Goal: Information Seeking & Learning: Learn about a topic

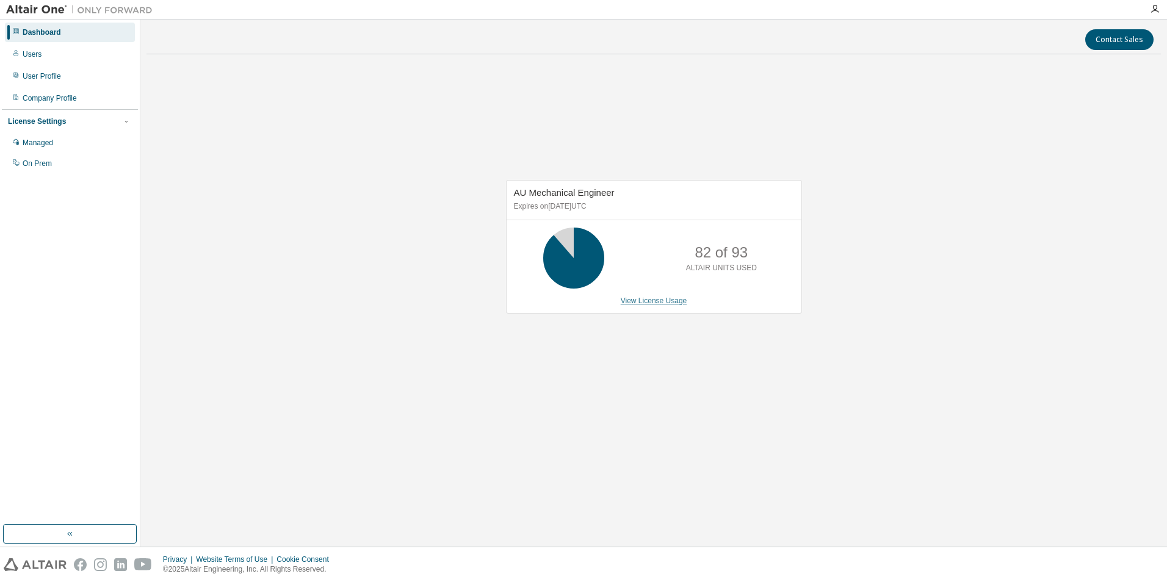
click at [658, 303] on link "View License Usage" at bounding box center [654, 301] width 67 height 9
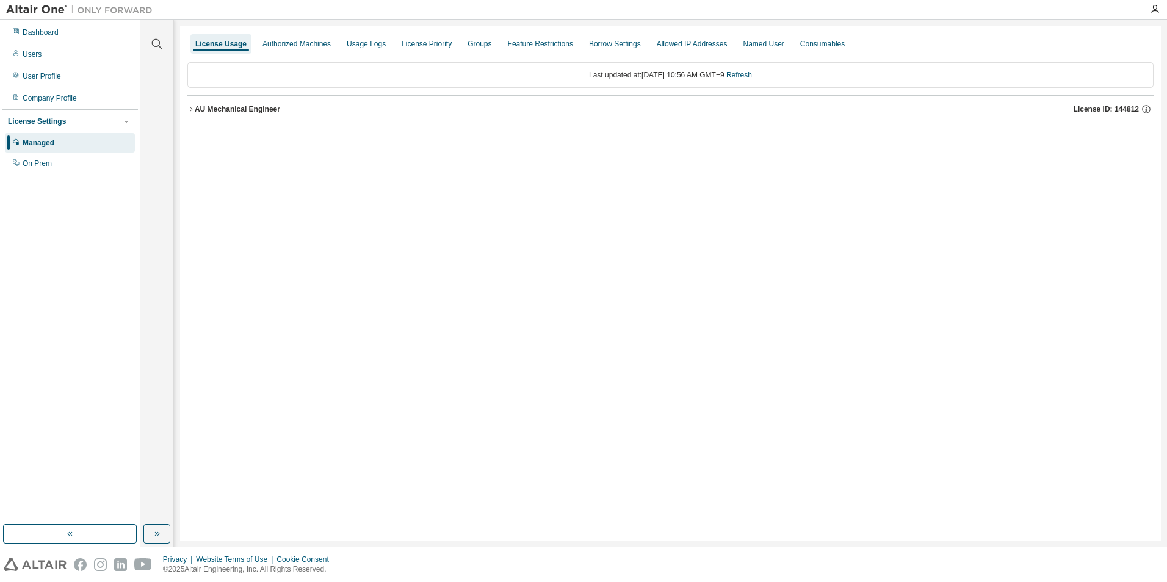
click at [187, 110] on div "License Usage Authorized Machines Usage Logs License Priority Groups Feature Re…" at bounding box center [670, 283] width 980 height 515
click at [220, 113] on div "AU Mechanical Engineer" at bounding box center [237, 109] width 85 height 10
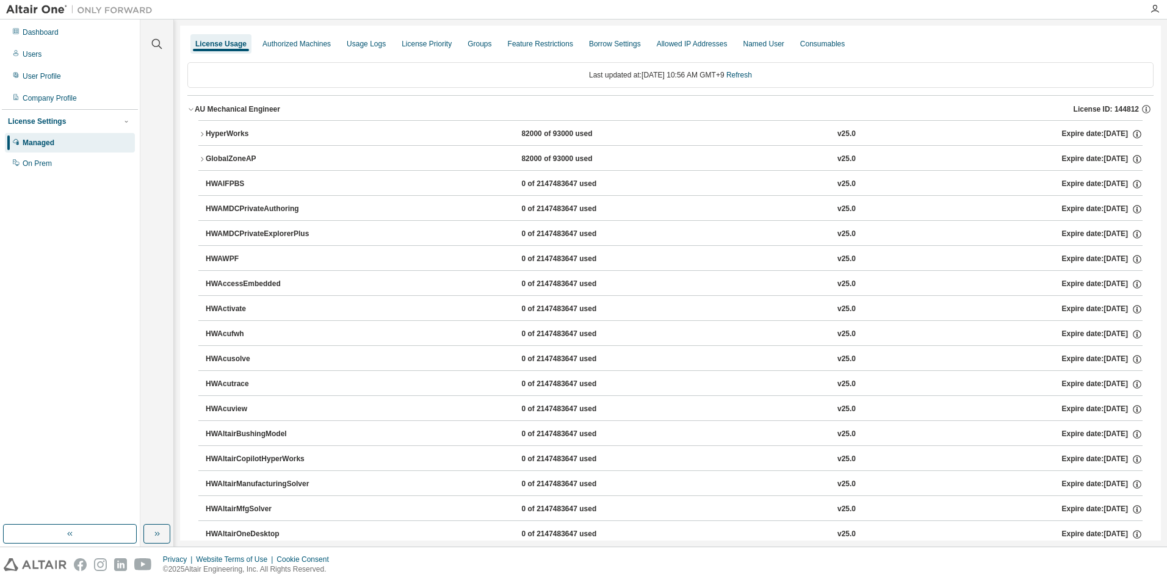
click at [199, 135] on icon "button" at bounding box center [201, 134] width 7 height 7
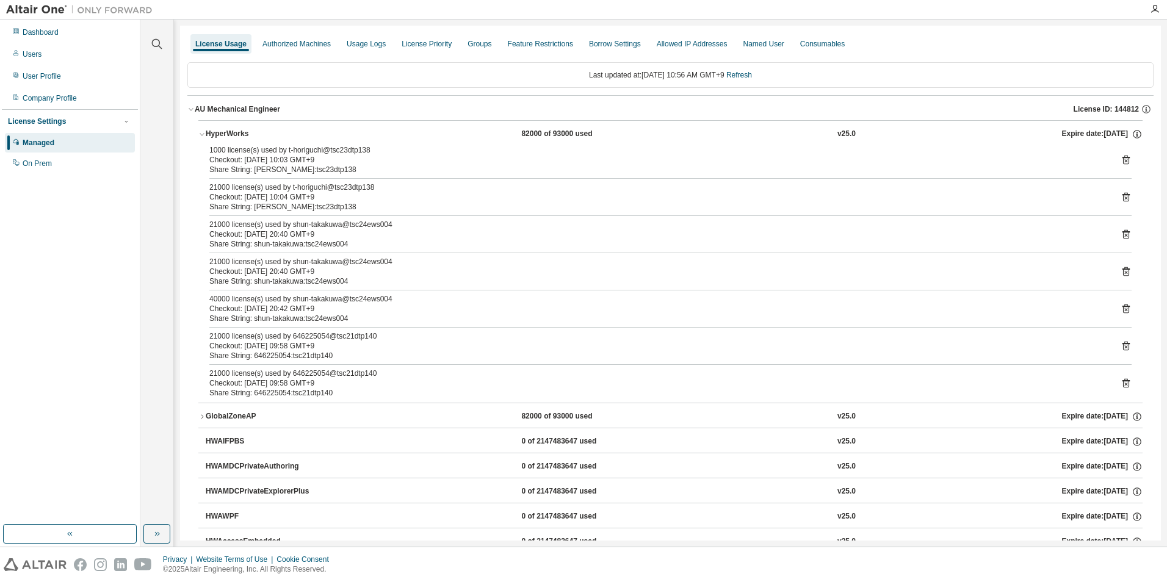
click at [45, 145] on div "Managed" at bounding box center [39, 143] width 32 height 10
click at [289, 49] on div "Authorized Machines" at bounding box center [296, 44] width 78 height 20
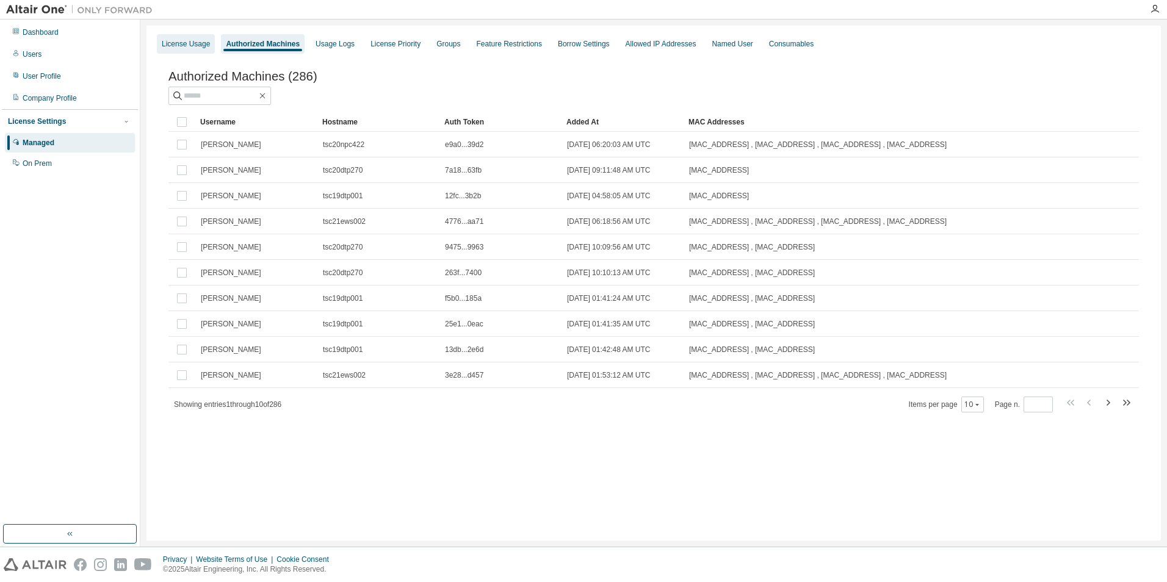
click at [184, 43] on div "License Usage" at bounding box center [186, 44] width 48 height 10
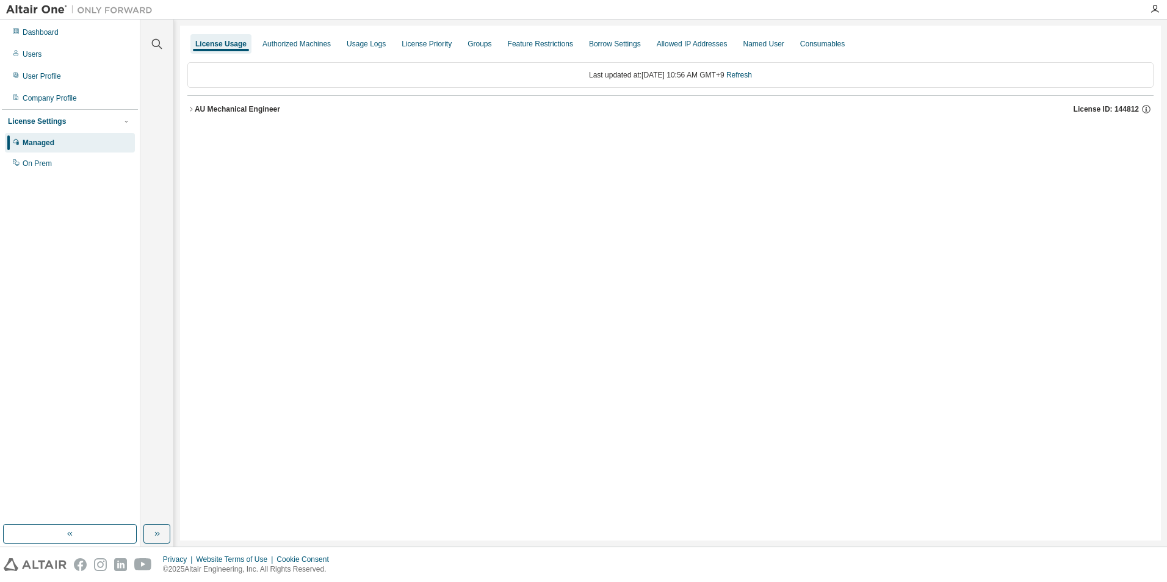
click at [196, 109] on div "AU Mechanical Engineer" at bounding box center [237, 109] width 85 height 10
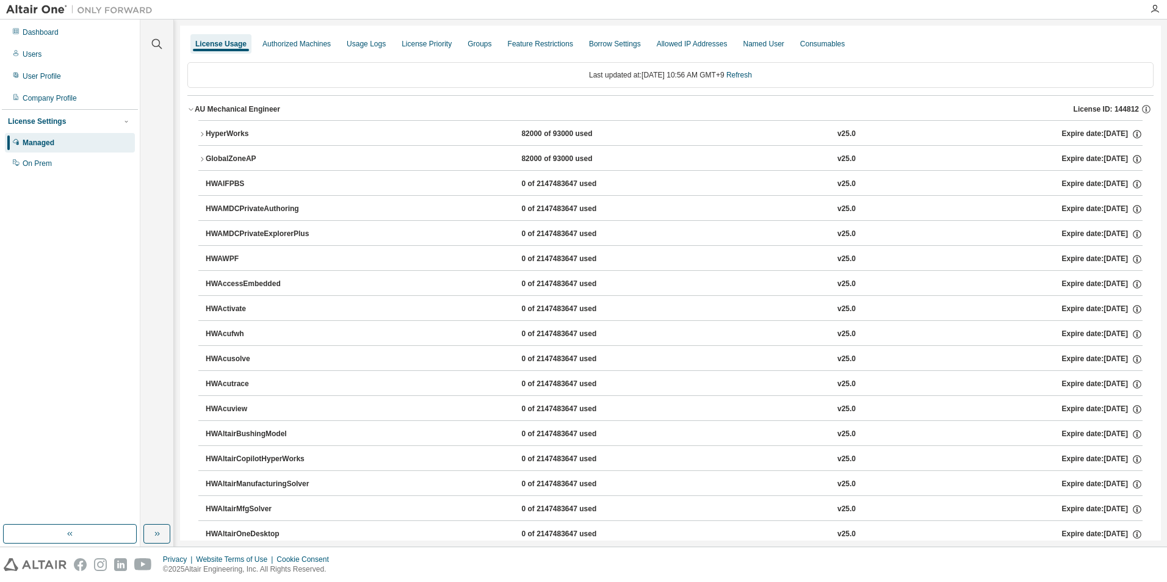
click at [198, 135] on icon "button" at bounding box center [201, 134] width 7 height 7
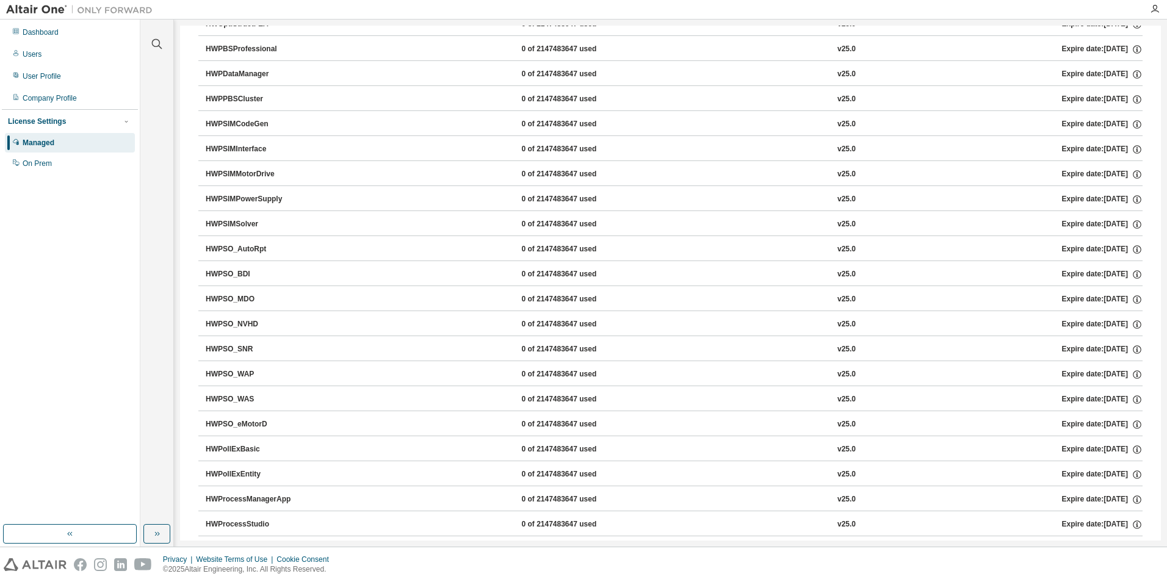
scroll to position [4075, 0]
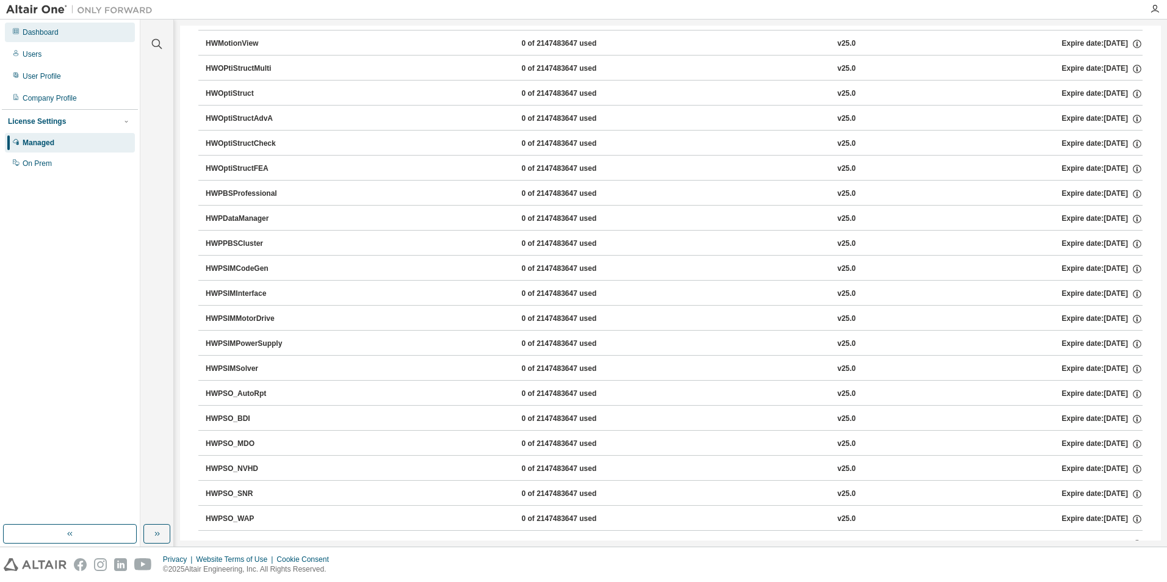
click at [41, 33] on div "Dashboard" at bounding box center [41, 32] width 36 height 10
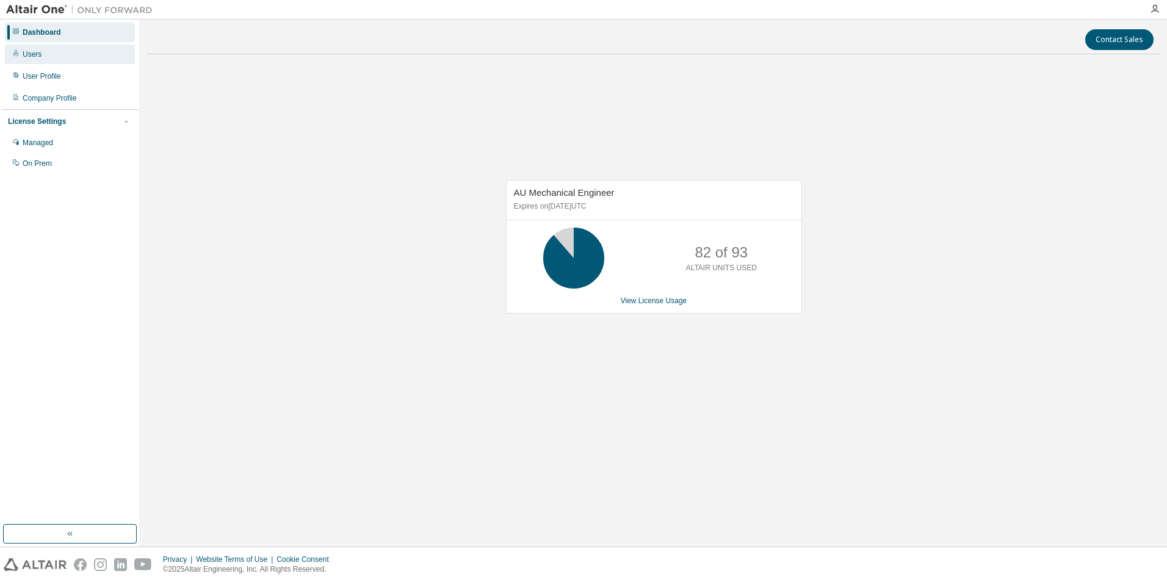
click at [41, 58] on div "Users" at bounding box center [70, 55] width 130 height 20
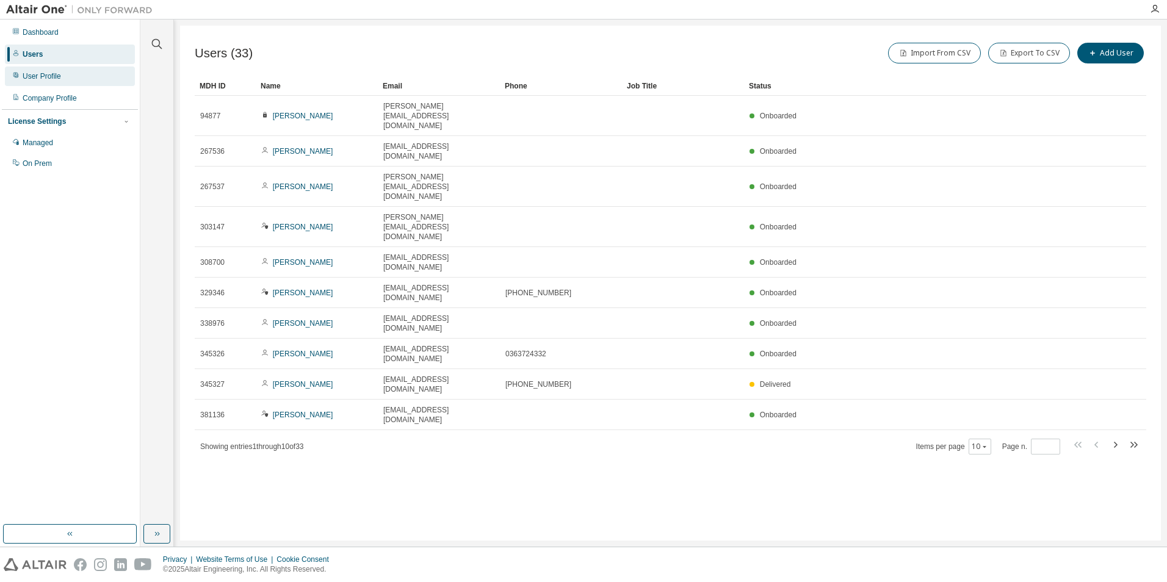
click at [44, 70] on div "User Profile" at bounding box center [70, 77] width 130 height 20
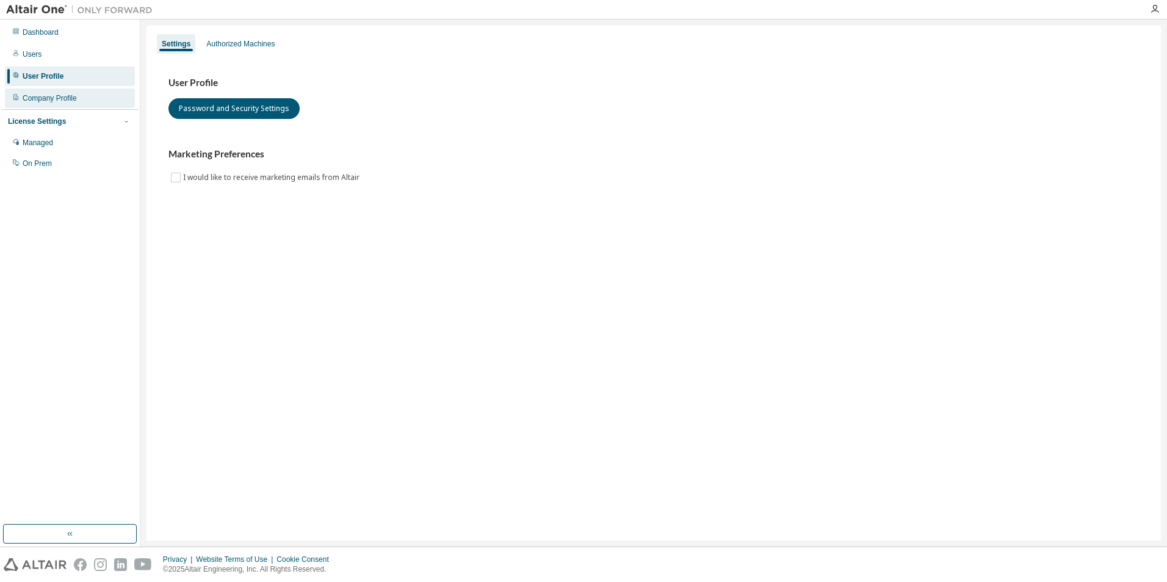
click at [42, 103] on div "Company Profile" at bounding box center [50, 98] width 54 height 10
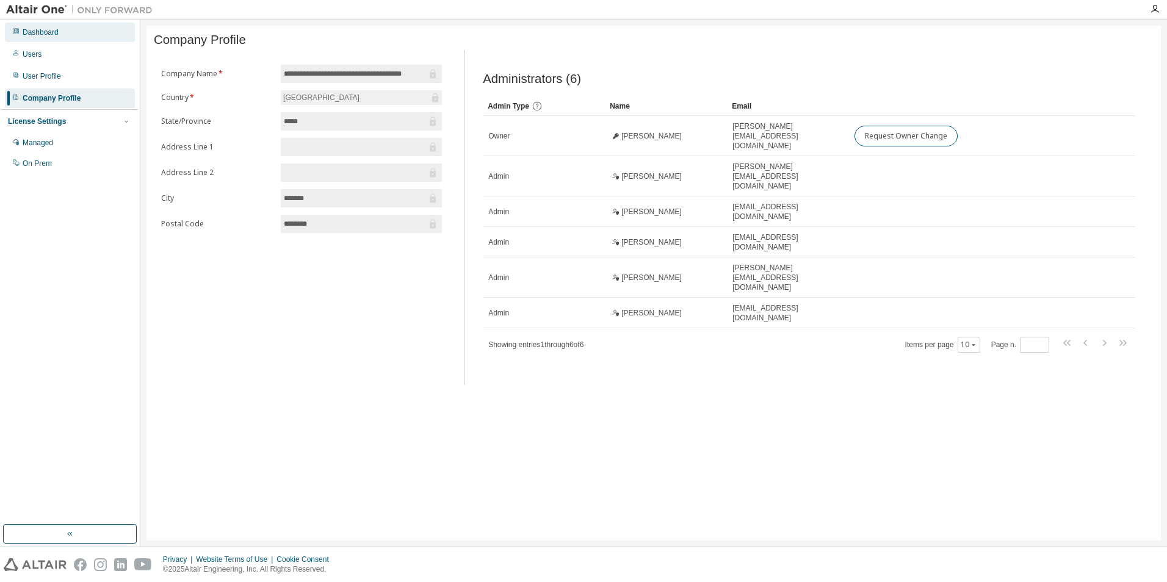
click at [42, 31] on div "Dashboard" at bounding box center [41, 32] width 36 height 10
